Goal: Navigation & Orientation: Find specific page/section

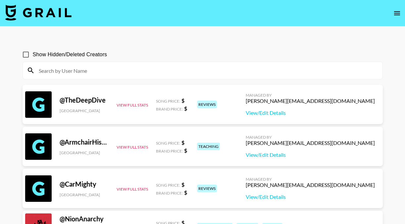
click at [399, 22] on nav at bounding box center [202, 13] width 405 height 27
click at [398, 12] on icon "open drawer" at bounding box center [397, 13] width 6 height 4
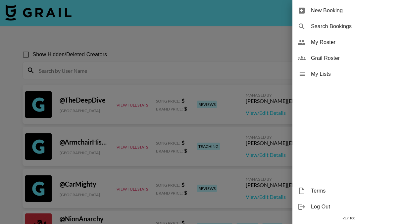
click at [327, 42] on span "My Roster" at bounding box center [355, 42] width 89 height 8
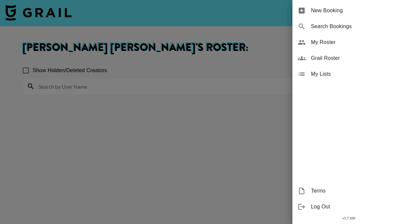
click at [321, 58] on span "Grail Roster" at bounding box center [355, 58] width 89 height 8
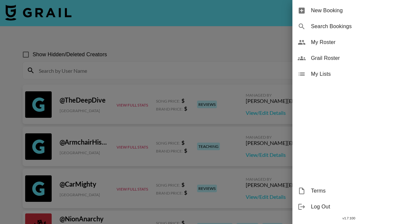
click at [319, 70] on span "My Lists" at bounding box center [355, 74] width 89 height 8
